Goal: Information Seeking & Learning: Learn about a topic

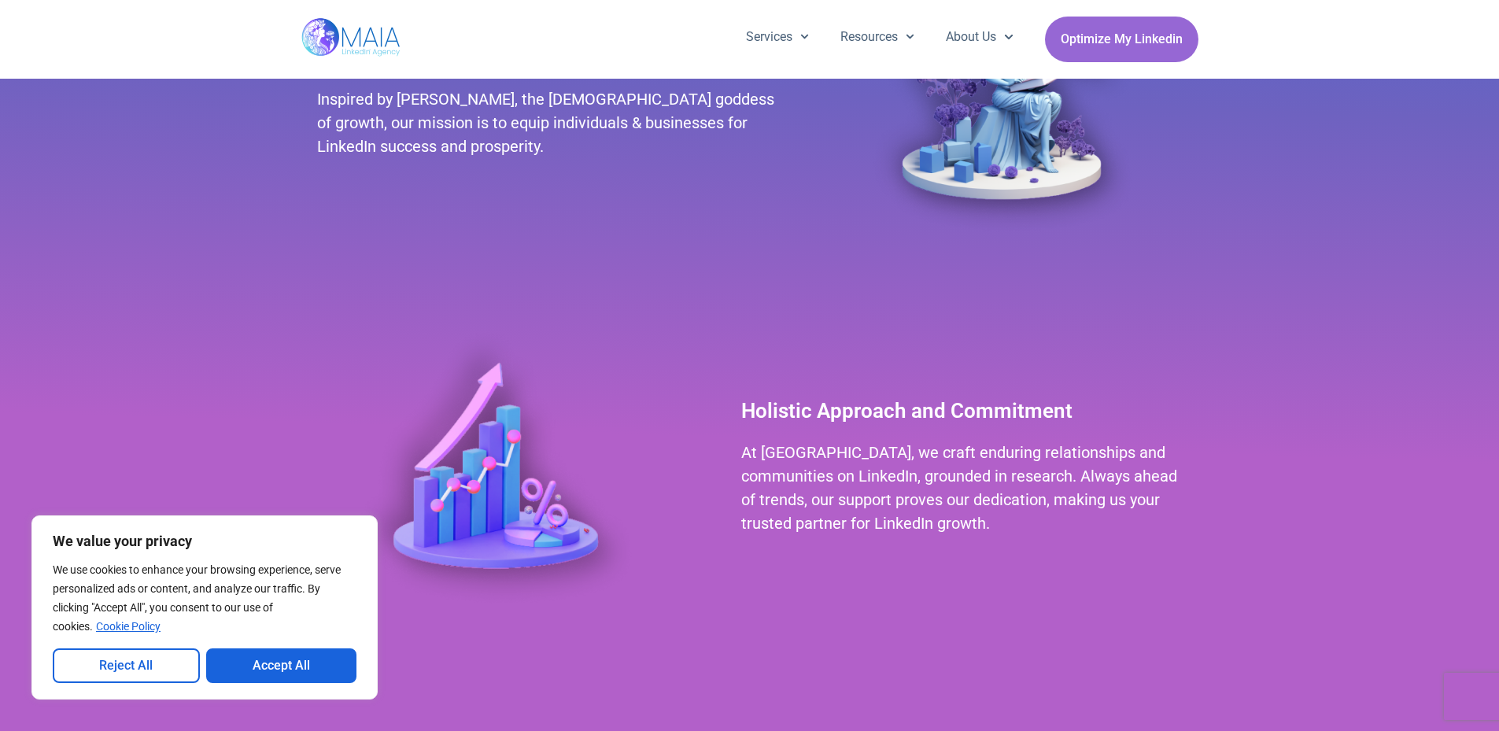
scroll to position [972, 0]
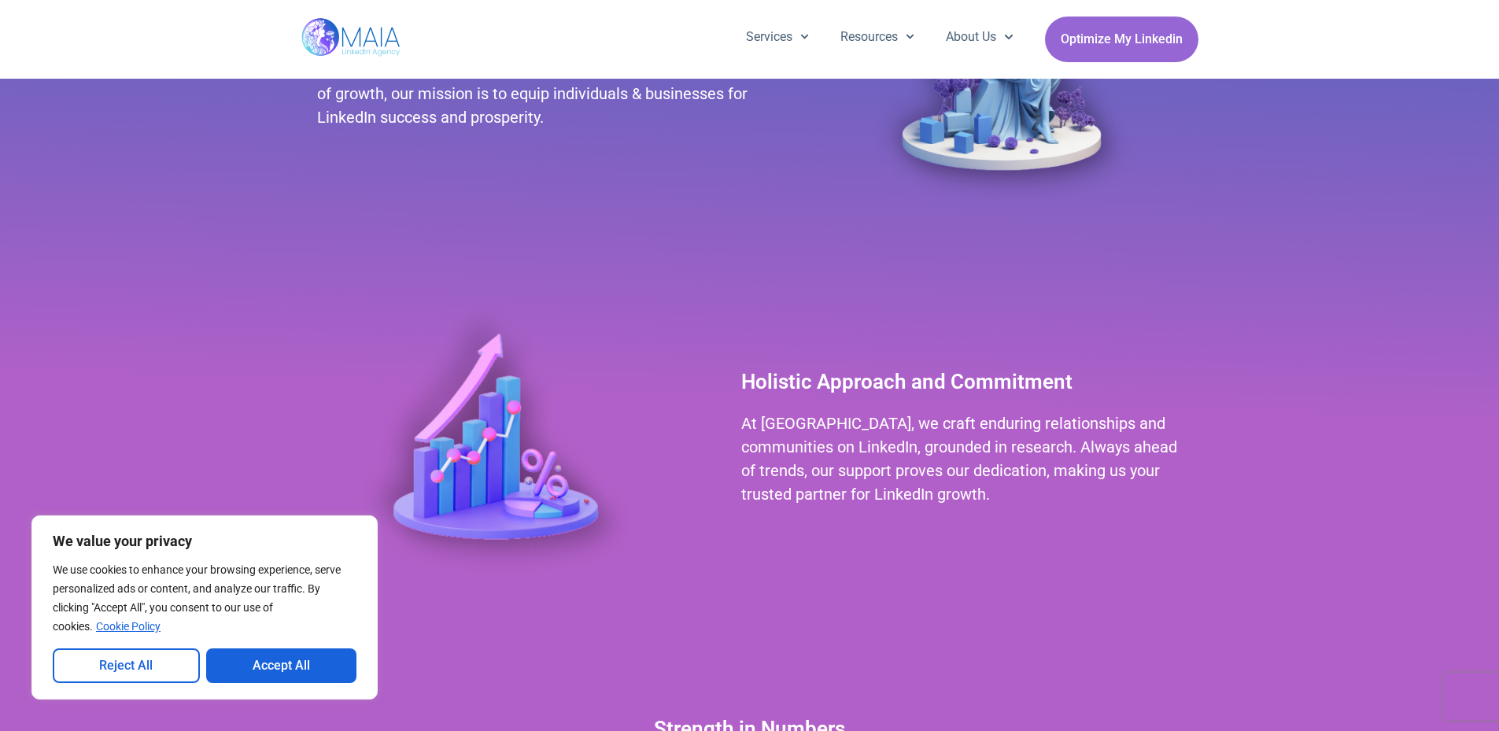
click at [311, 415] on div at bounding box center [513, 436] width 408 height 336
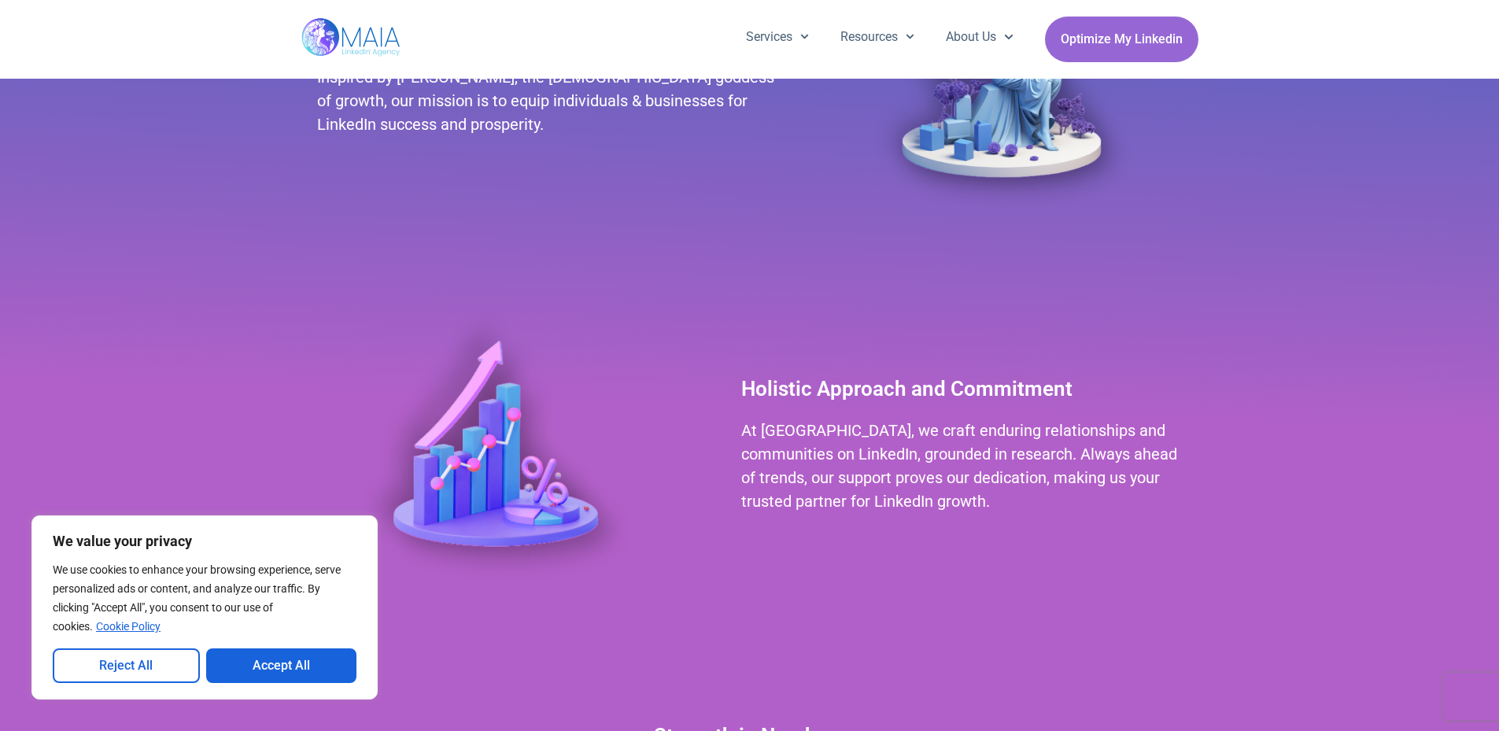
scroll to position [1072, 0]
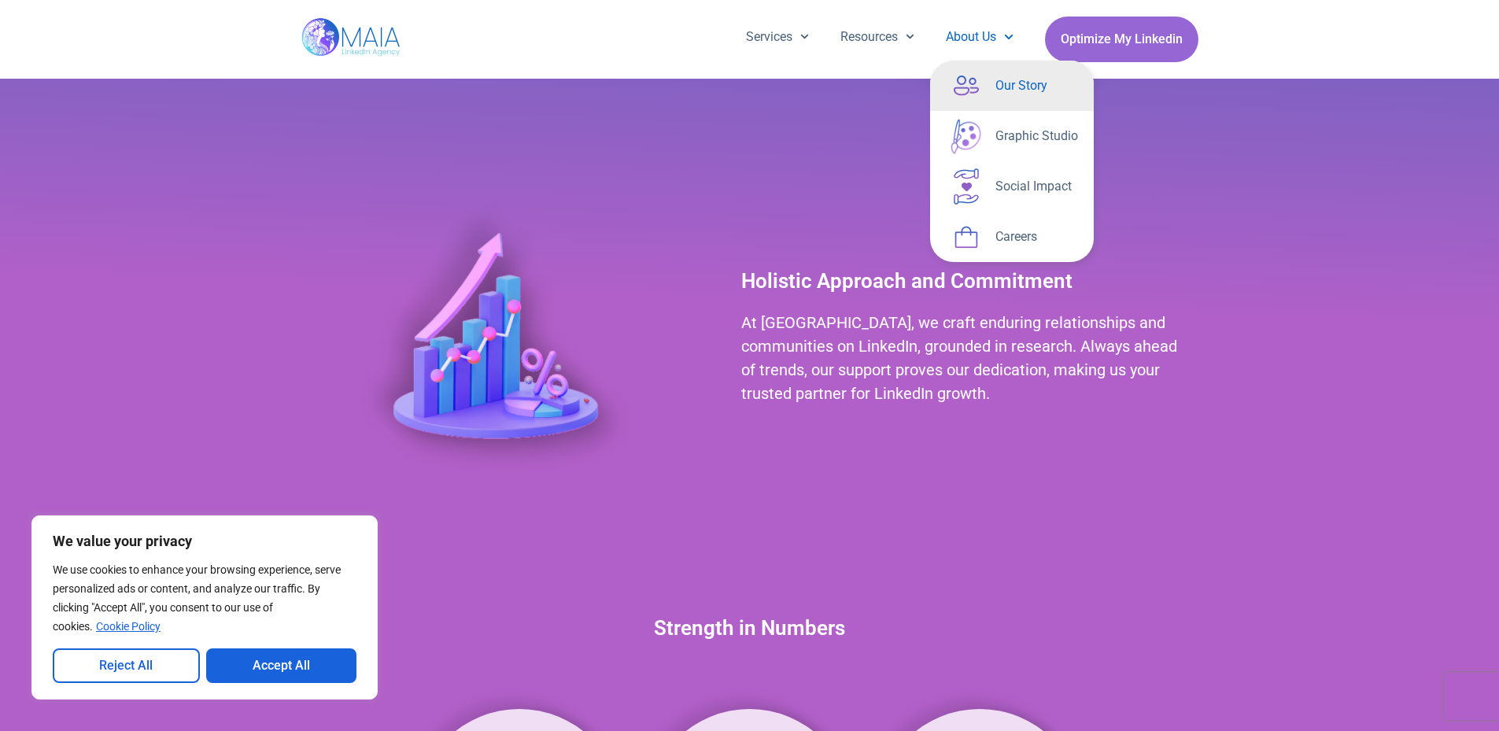
click at [966, 38] on link "About Us" at bounding box center [979, 37] width 98 height 41
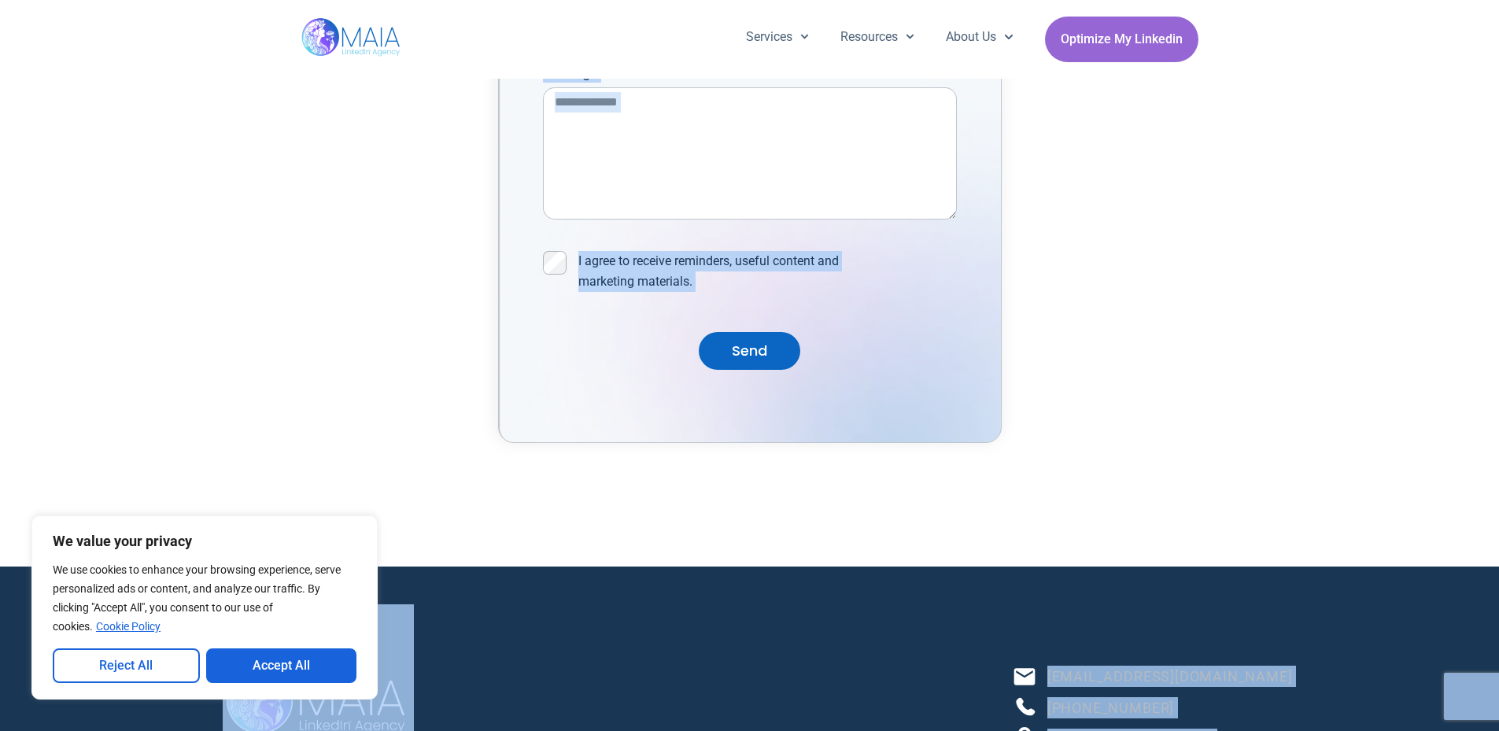
scroll to position [5700, 0]
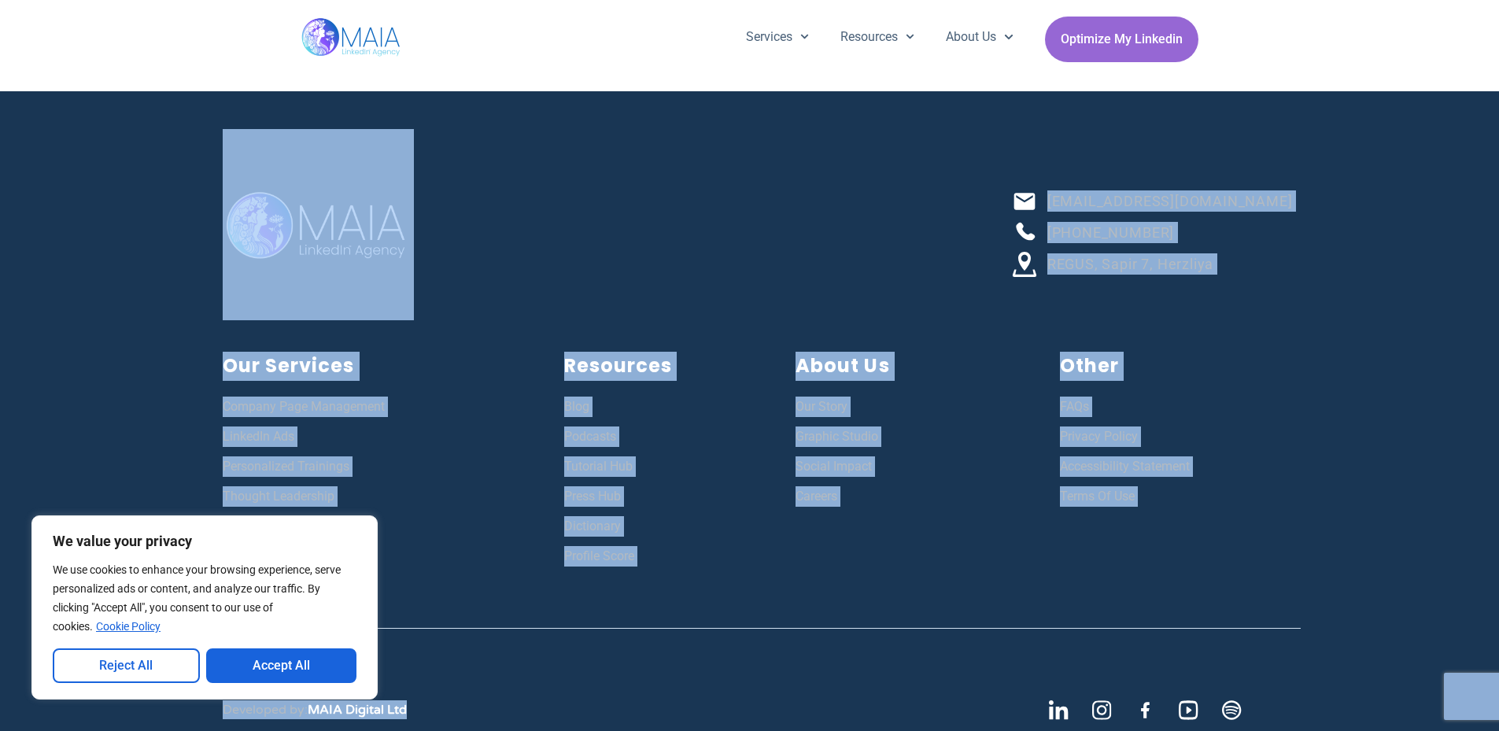
drag, startPoint x: 927, startPoint y: 559, endPoint x: 876, endPoint y: 754, distance: 201.5
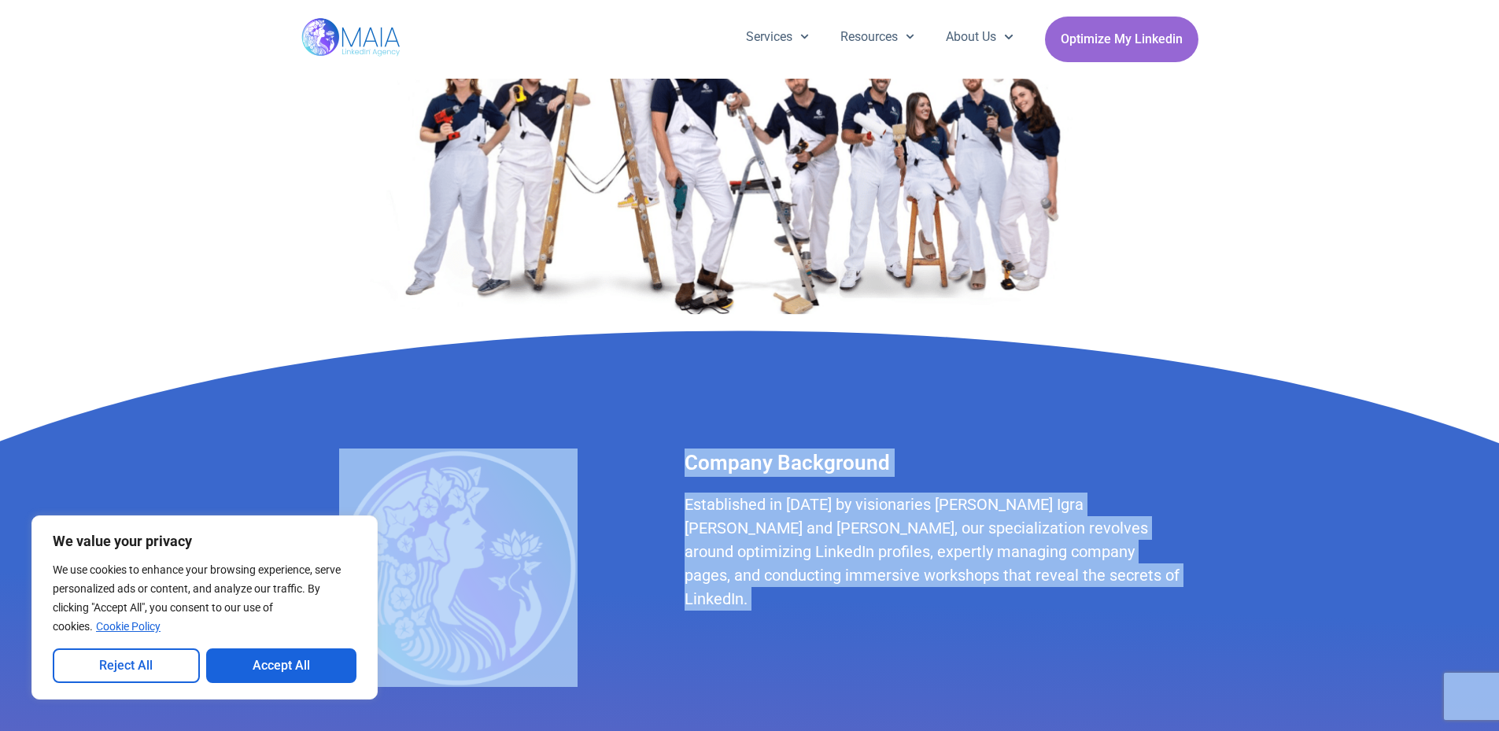
scroll to position [0, 0]
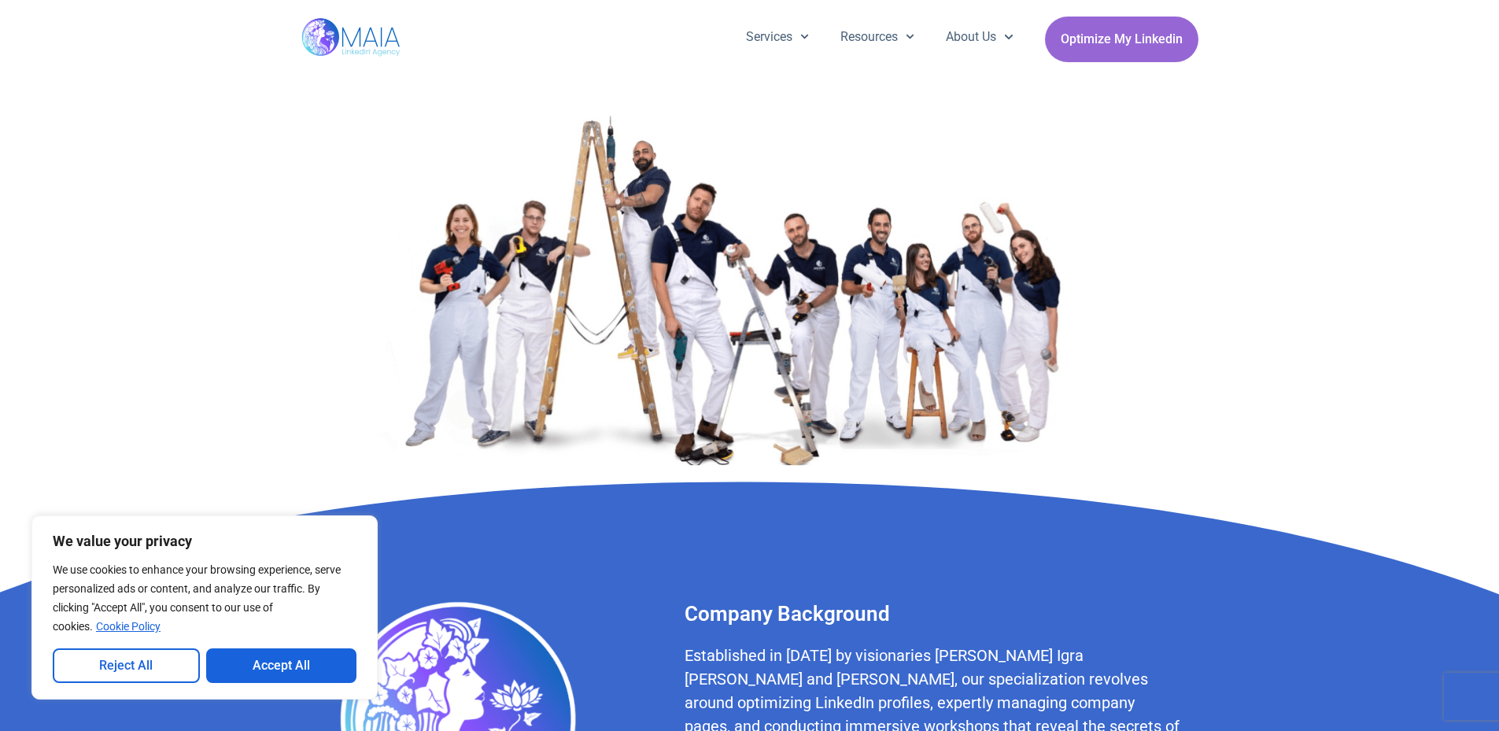
drag, startPoint x: 1239, startPoint y: 285, endPoint x: 1330, endPoint y: 211, distance: 116.9
click at [1239, 282] on div at bounding box center [749, 276] width 1499 height 395
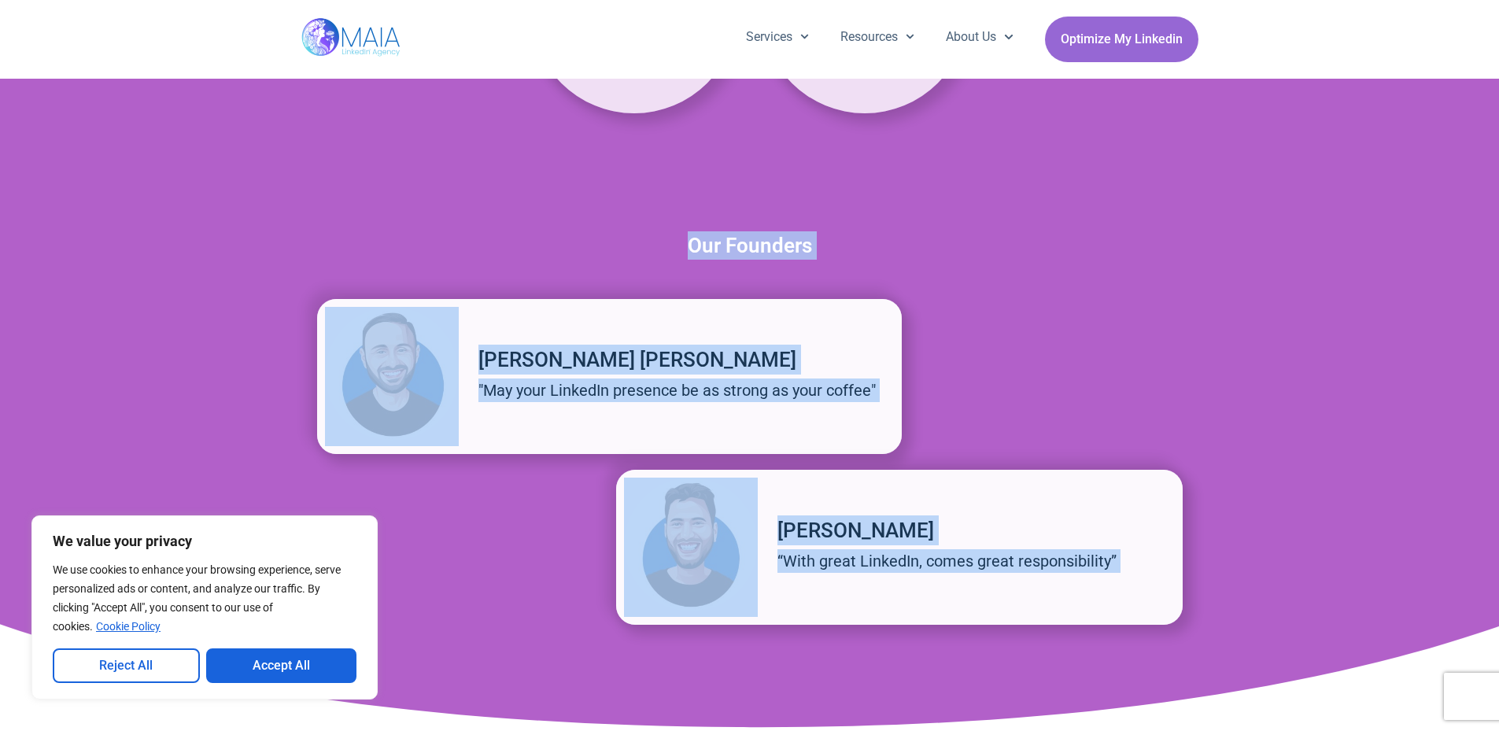
scroll to position [2183, 0]
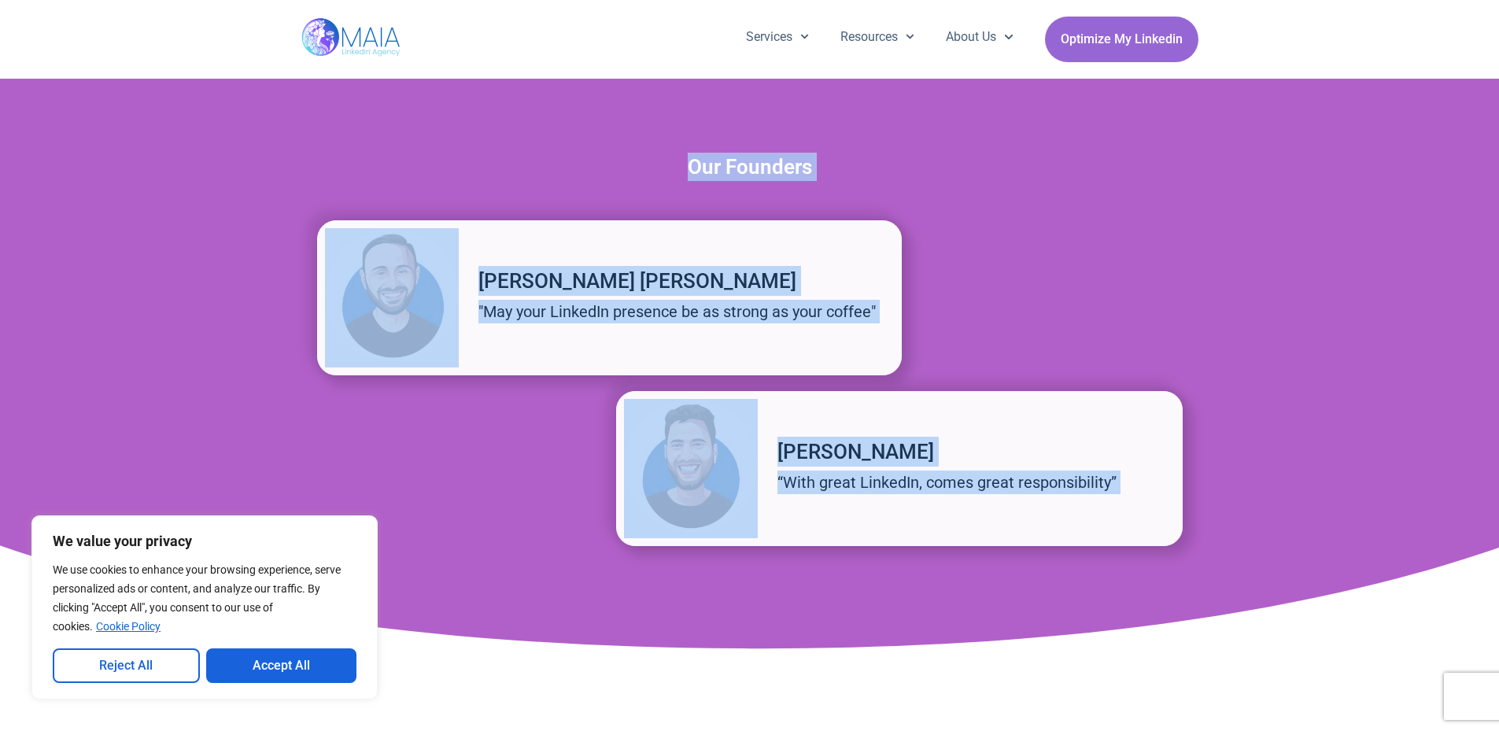
drag, startPoint x: 913, startPoint y: 190, endPoint x: 753, endPoint y: 694, distance: 528.2
click at [753, 694] on div "Company Background Established in [DATE] by visionaries [PERSON_NAME] Igra [PER…" at bounding box center [749, 689] width 1499 height 5589
copy div "Company Background Established in [DATE] by visionaries [PERSON_NAME] Igra [PER…"
